Goal: Task Accomplishment & Management: Use online tool/utility

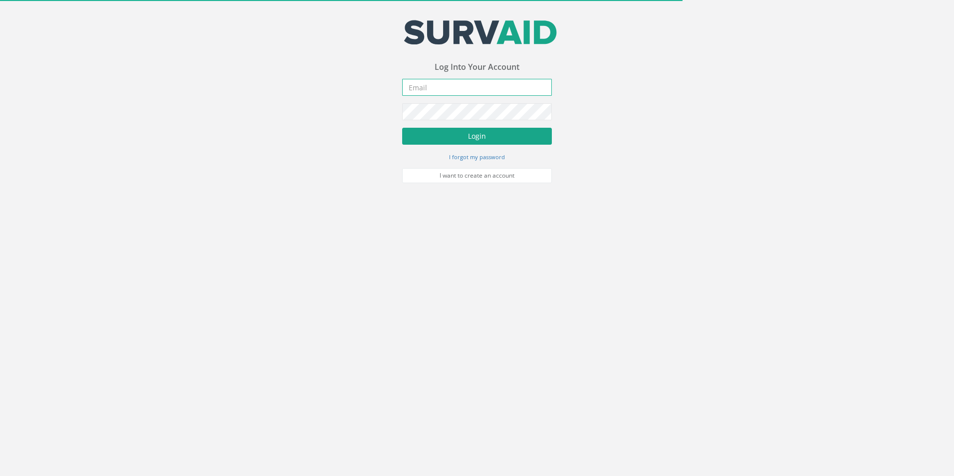
type input "[PERSON_NAME][EMAIL_ADDRESS][PERSON_NAME][DOMAIN_NAME]"
click at [478, 141] on button "Login" at bounding box center [477, 136] width 150 height 17
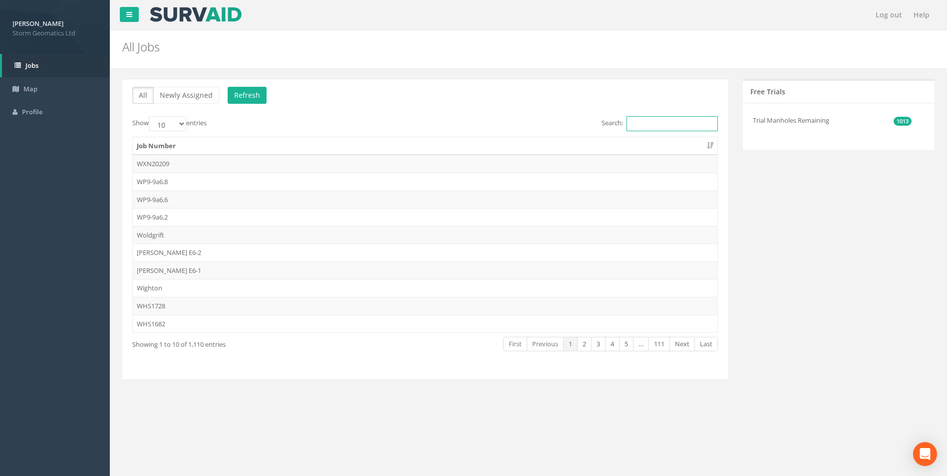
click at [645, 123] on input "Search:" at bounding box center [672, 123] width 91 height 15
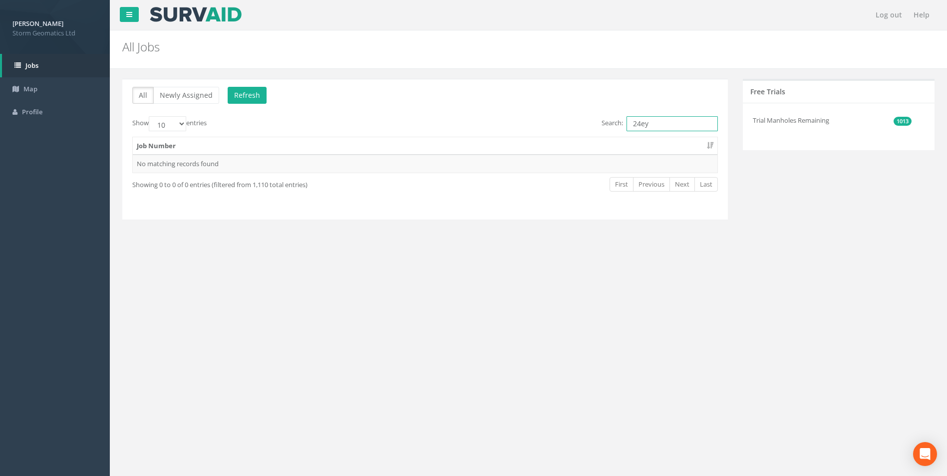
click at [639, 122] on input "24ey" at bounding box center [672, 123] width 91 height 15
type input "25ey"
click at [296, 170] on td "25EYA012665" at bounding box center [425, 164] width 585 height 18
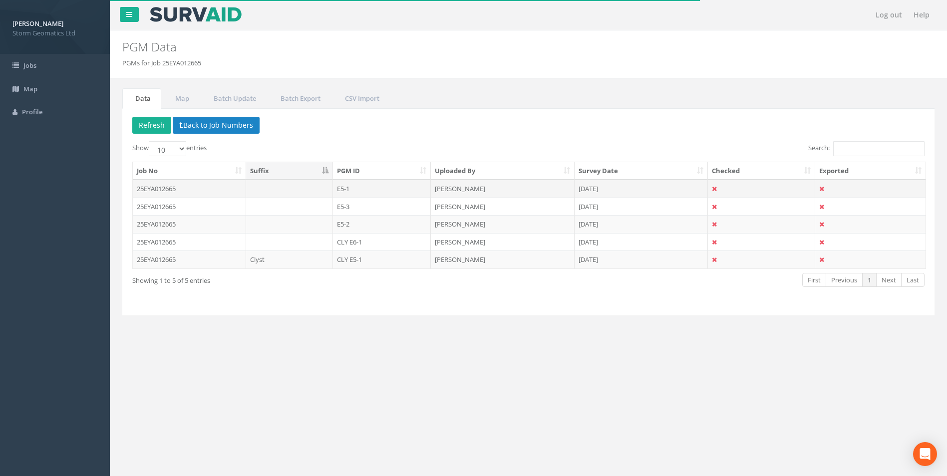
click at [354, 193] on td "E5-1" at bounding box center [382, 189] width 98 height 18
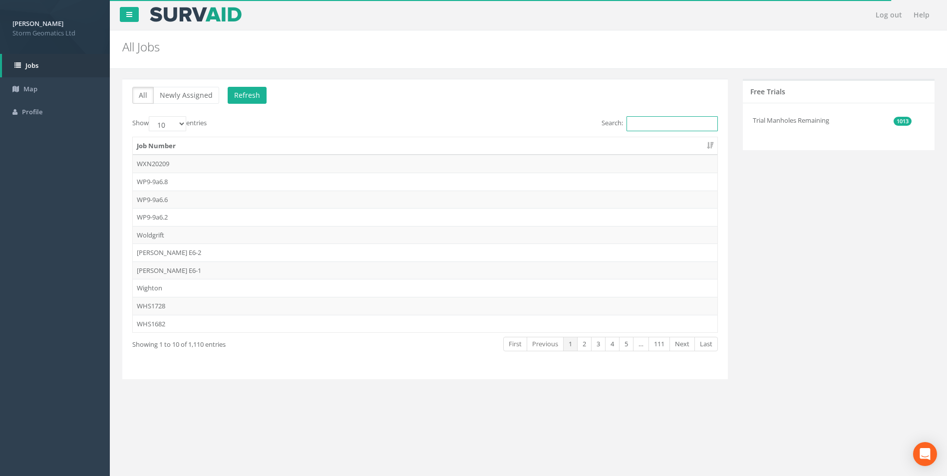
click at [671, 118] on input "Search:" at bounding box center [672, 123] width 91 height 15
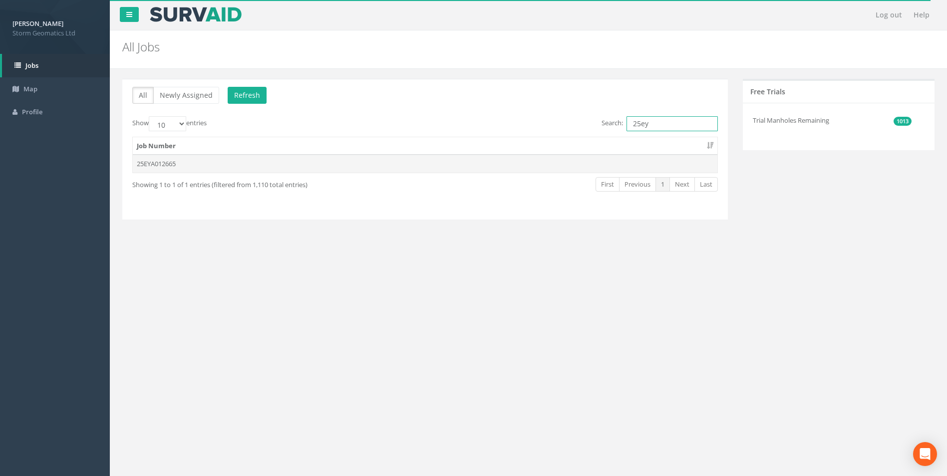
type input "25ey"
click at [284, 161] on td "25EYA012665" at bounding box center [425, 164] width 585 height 18
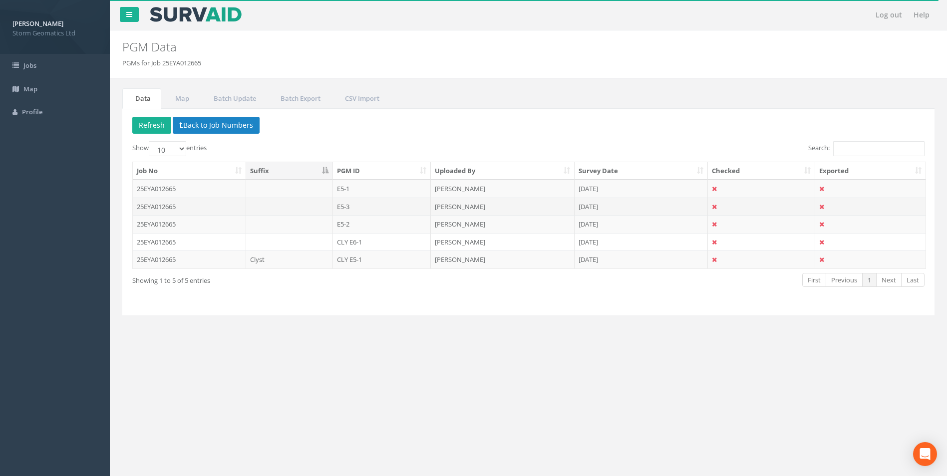
click at [228, 205] on td "25EYA012665" at bounding box center [189, 207] width 113 height 18
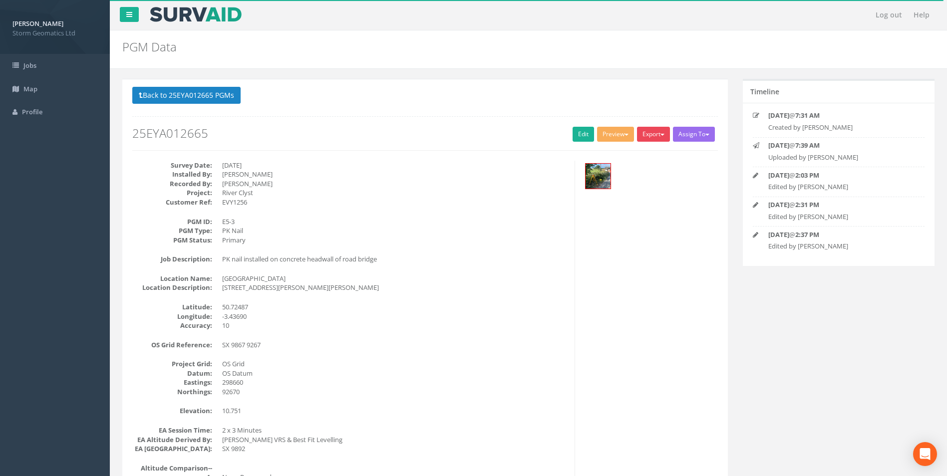
click at [652, 135] on button "Export" at bounding box center [653, 134] width 33 height 15
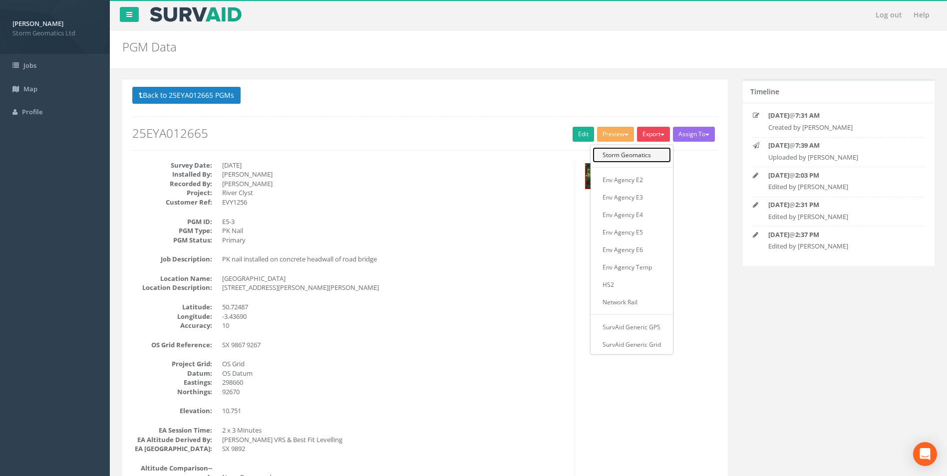
click at [627, 155] on link "Storm Geomatics" at bounding box center [632, 154] width 78 height 15
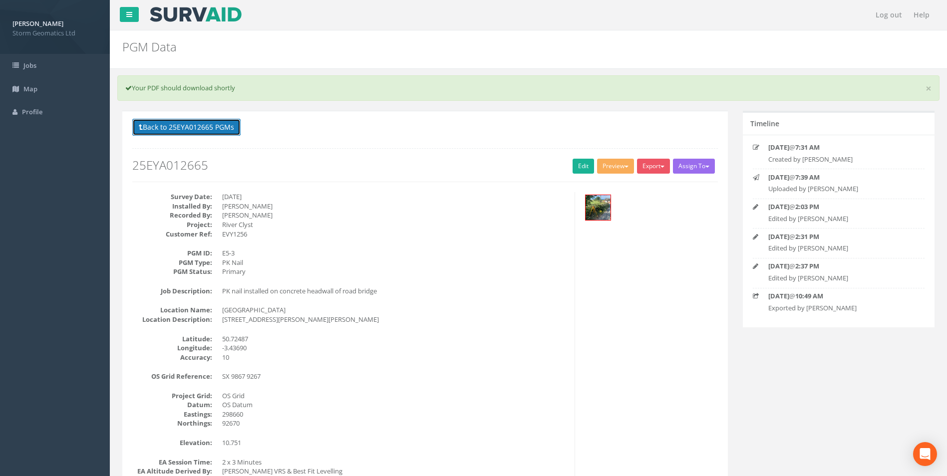
click at [215, 130] on button "Back to 25EYA012665 PGMs" at bounding box center [186, 127] width 108 height 17
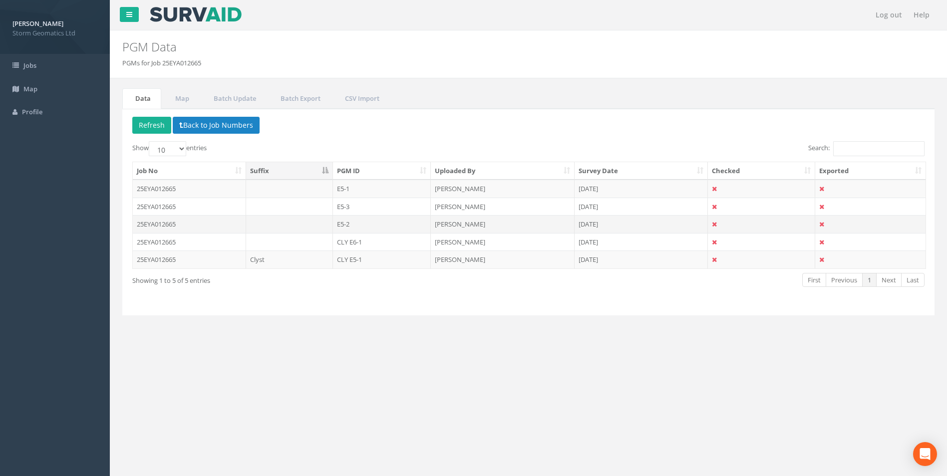
click at [278, 220] on td at bounding box center [289, 224] width 87 height 18
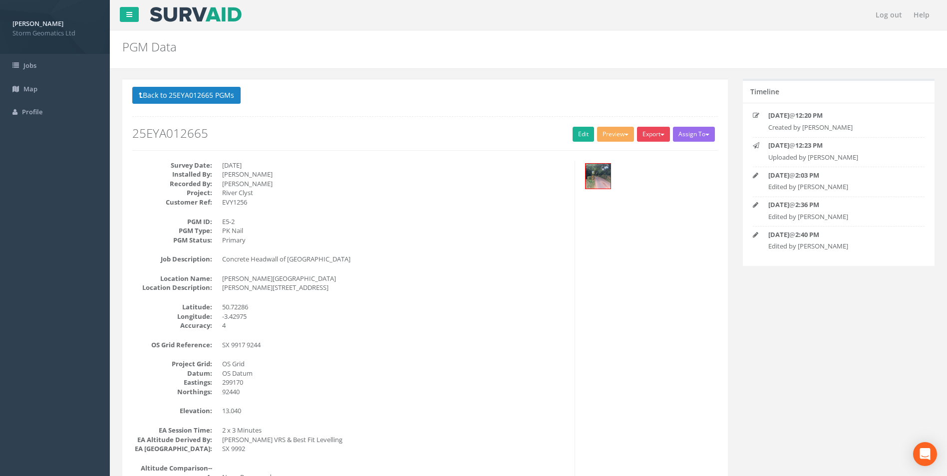
click at [647, 134] on button "Export" at bounding box center [653, 134] width 33 height 15
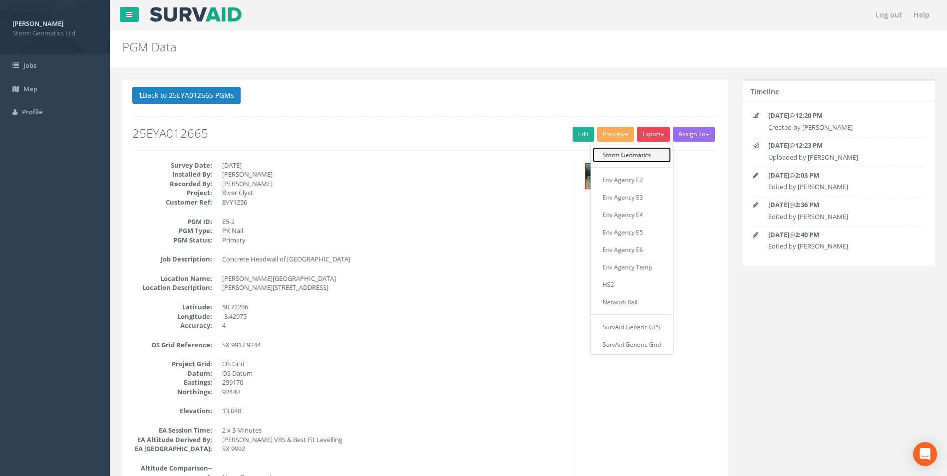
click at [643, 154] on link "Storm Geomatics" at bounding box center [632, 154] width 78 height 15
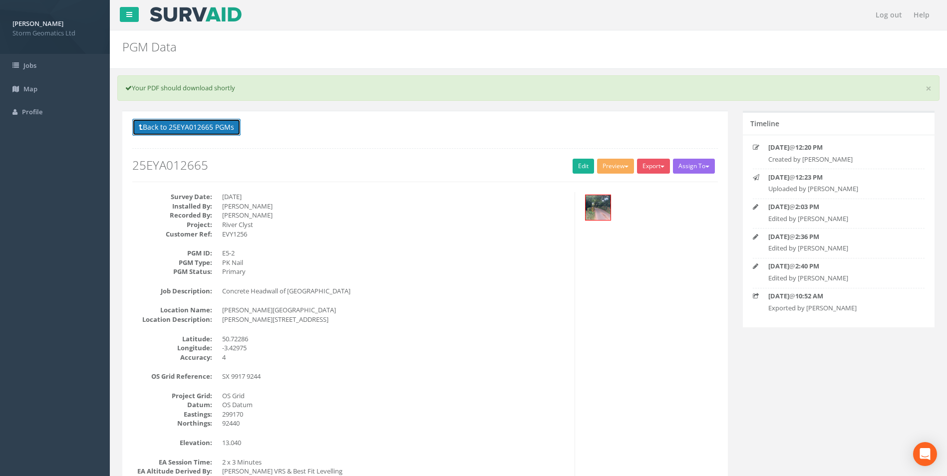
click at [177, 130] on button "Back to 25EYA012665 PGMs" at bounding box center [186, 127] width 108 height 17
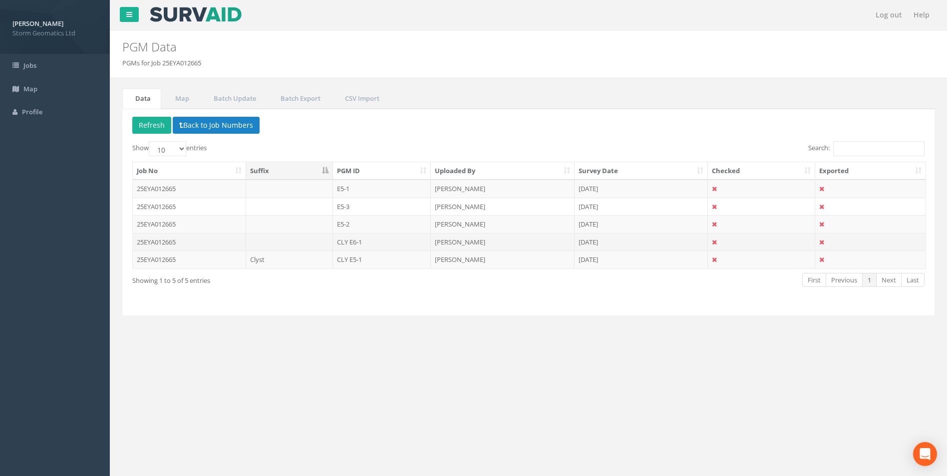
click at [219, 239] on td "25EYA012665" at bounding box center [189, 242] width 113 height 18
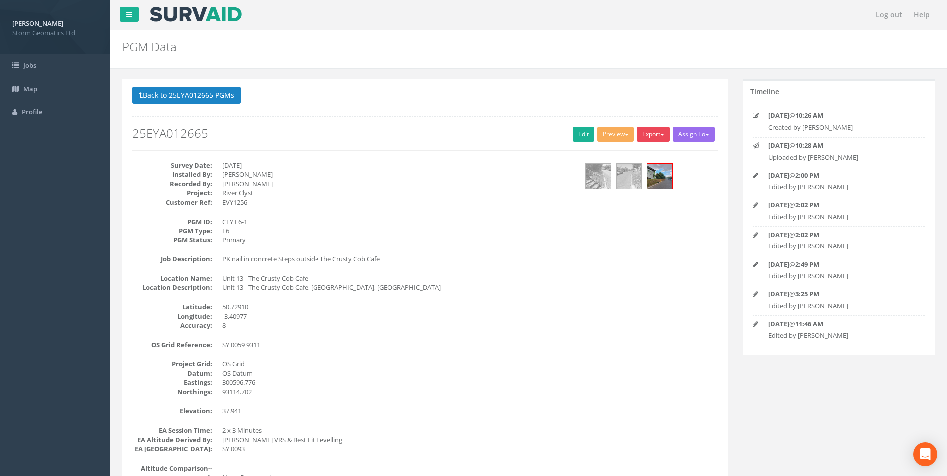
click at [645, 134] on button "Export" at bounding box center [653, 134] width 33 height 15
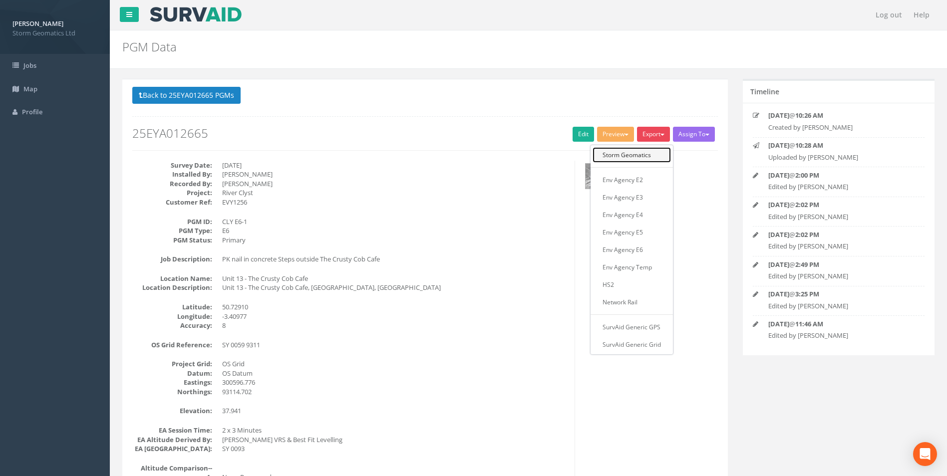
click at [653, 154] on link "Storm Geomatics" at bounding box center [632, 154] width 78 height 15
